Goal: Navigation & Orientation: Go to known website

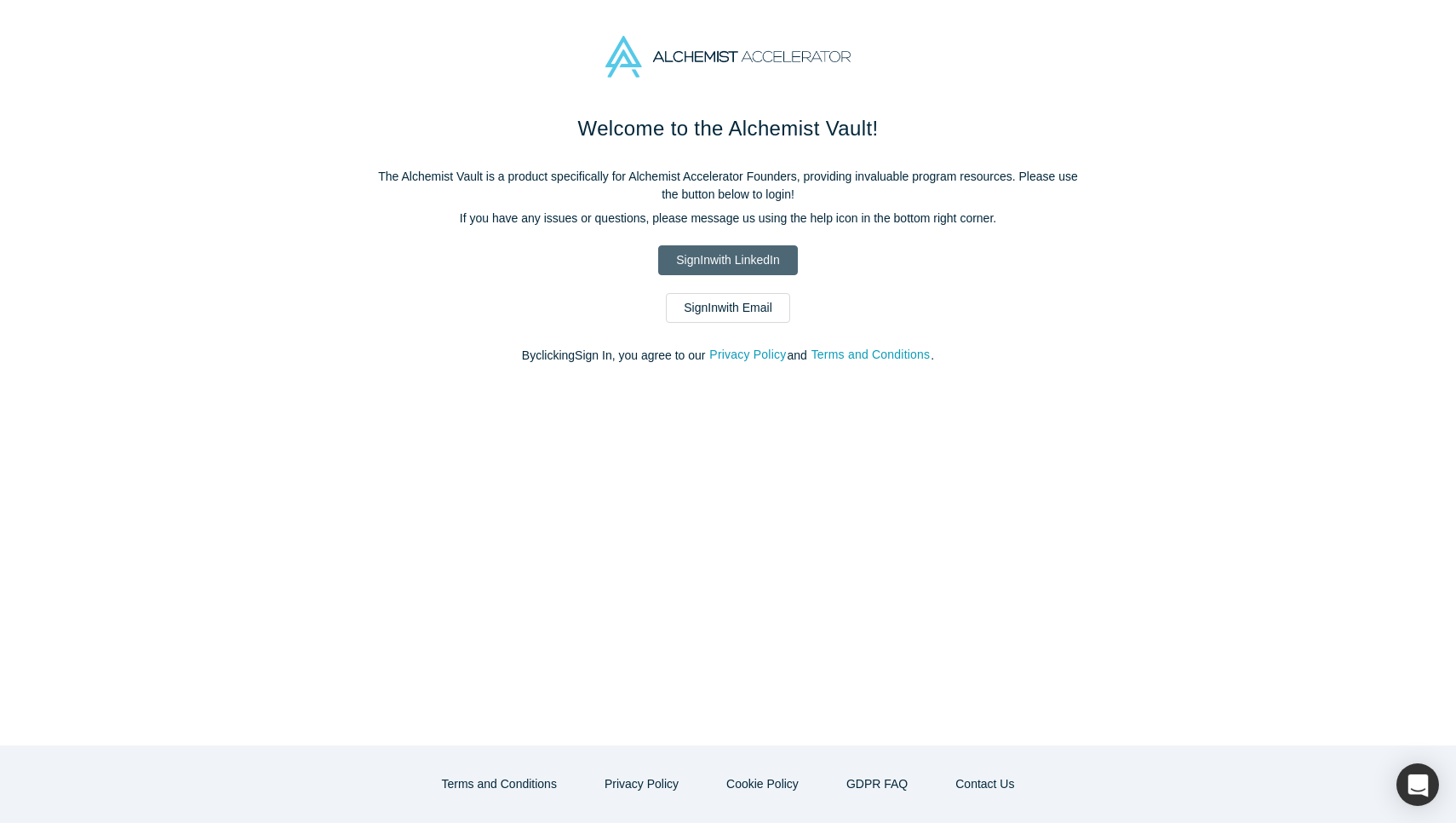
click at [727, 260] on link "Sign In with LinkedIn" at bounding box center [727, 260] width 138 height 30
